Goal: Navigation & Orientation: Find specific page/section

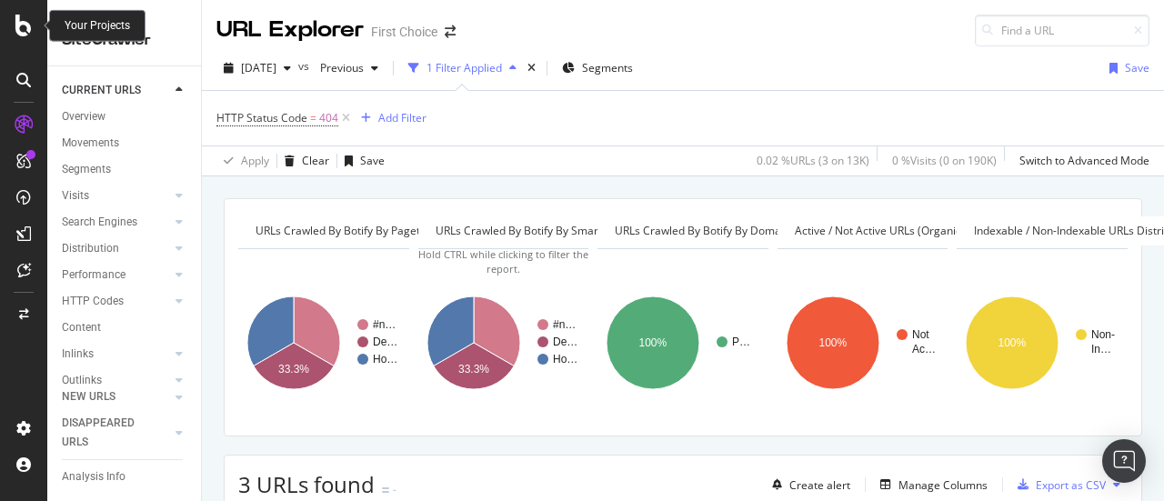
click at [9, 29] on div at bounding box center [24, 26] width 44 height 22
